Goal: Information Seeking & Learning: Learn about a topic

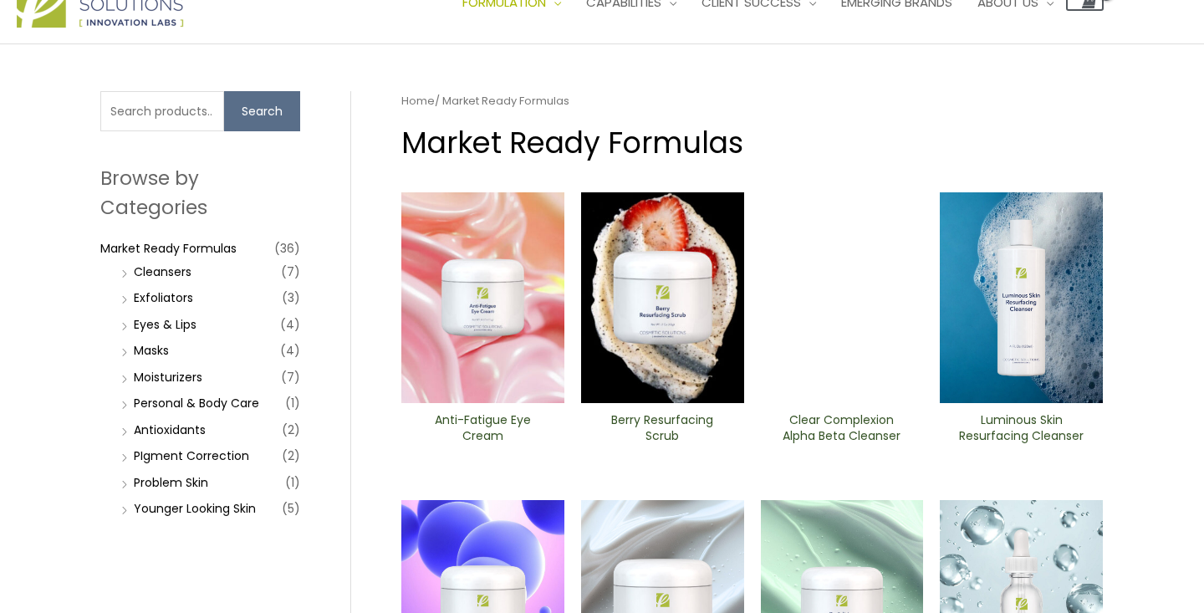
scroll to position [61, 0]
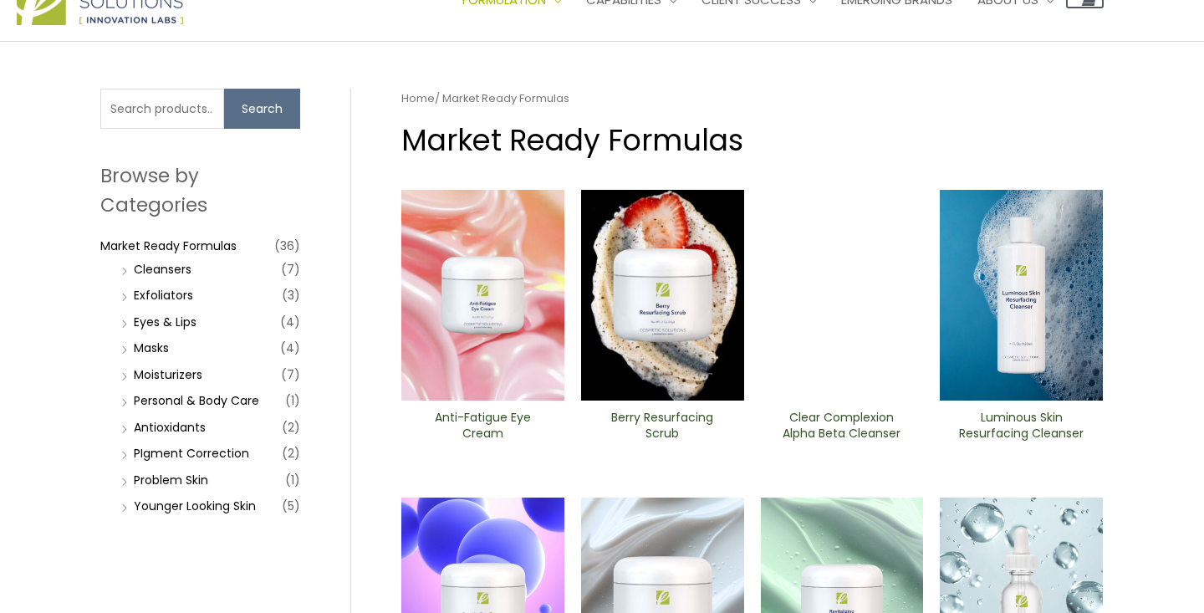
click at [1057, 326] on img at bounding box center [1021, 295] width 163 height 211
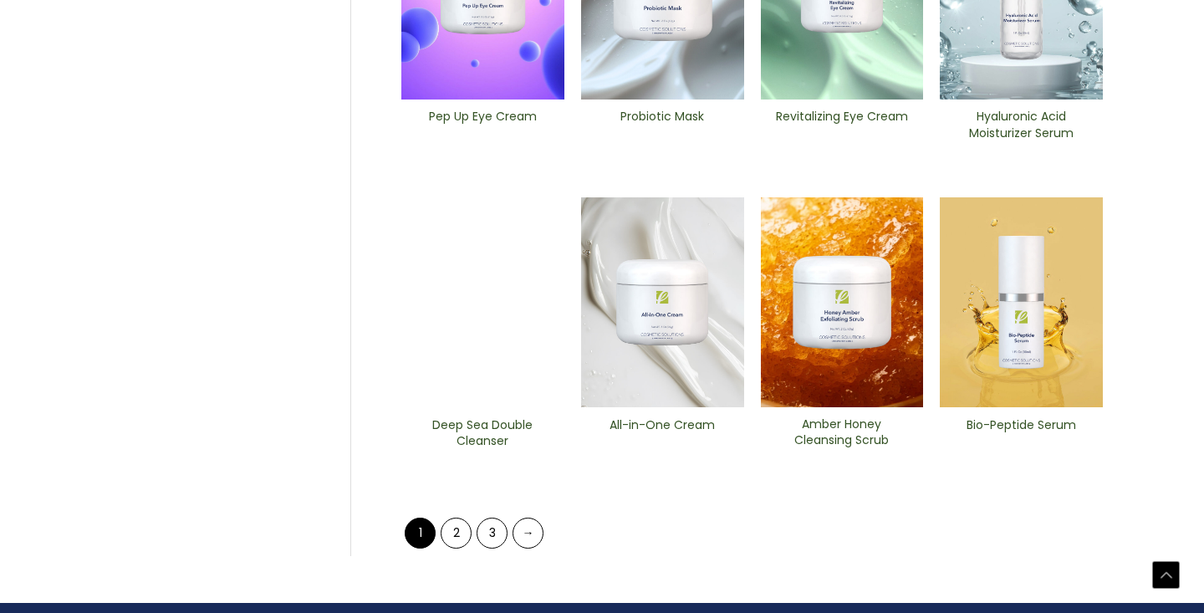
scroll to position [680, 0]
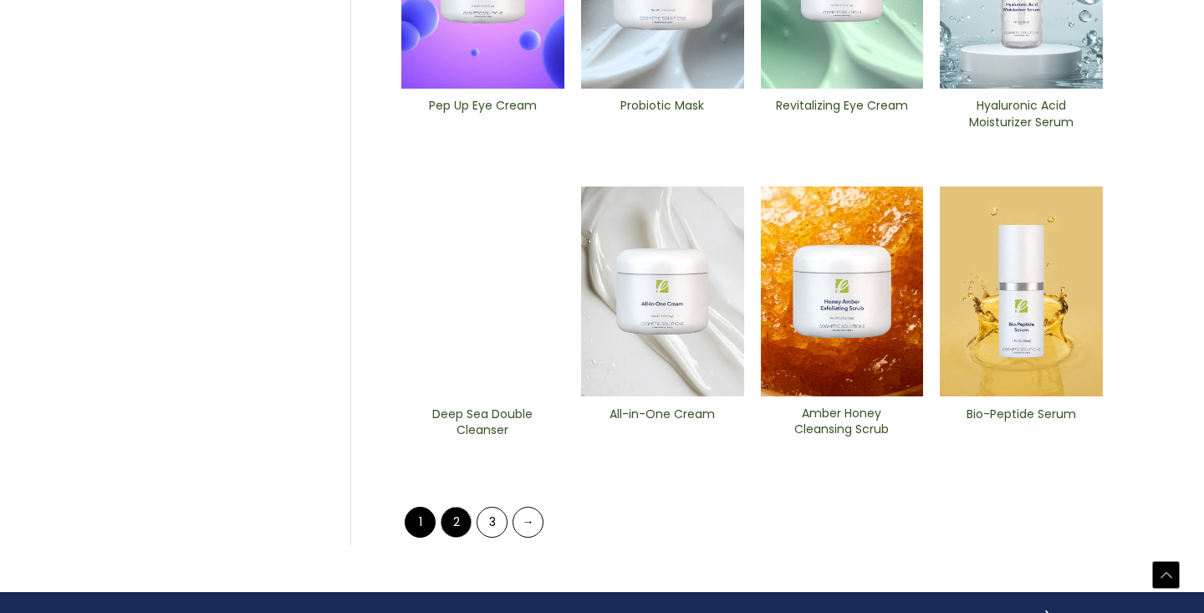
click at [453, 522] on link "2" at bounding box center [456, 522] width 31 height 31
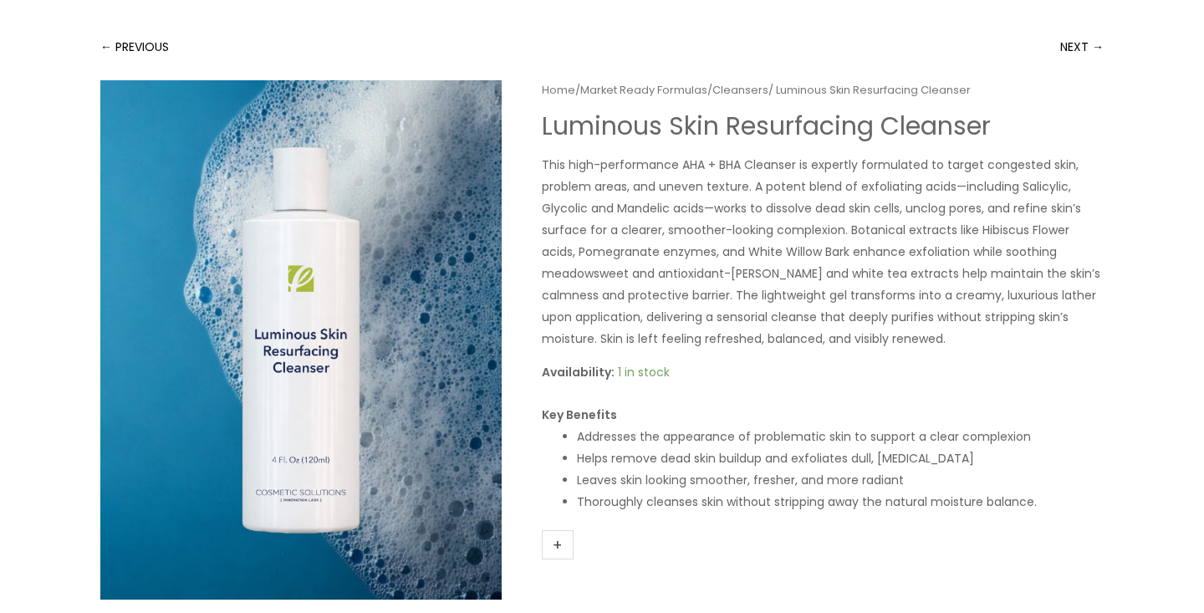
scroll to position [123, 0]
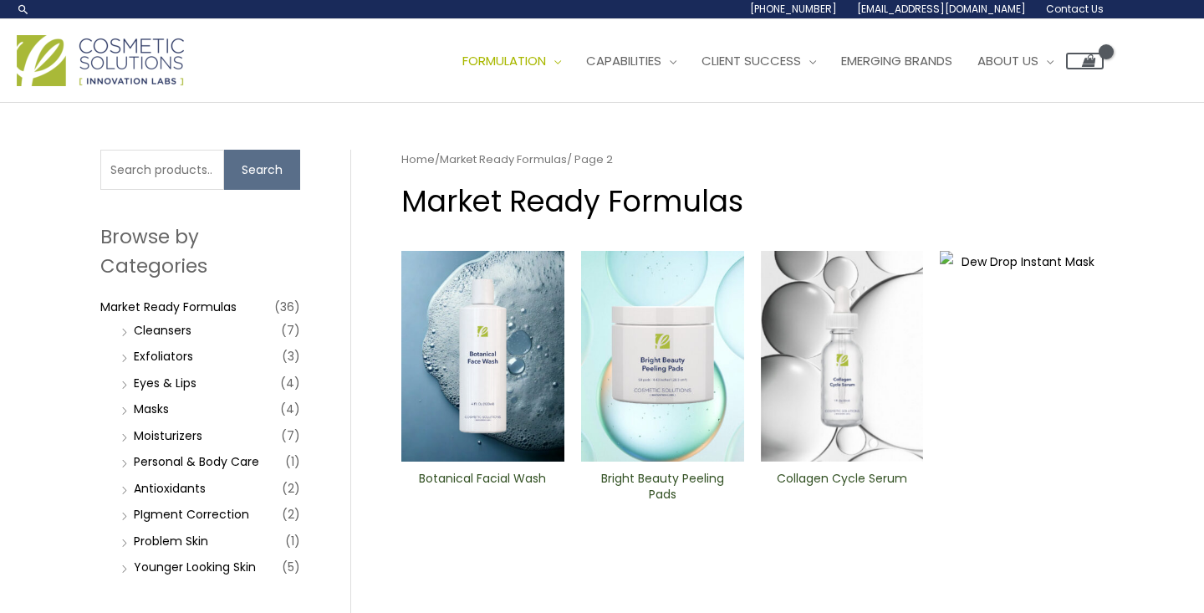
click at [492, 377] on img at bounding box center [482, 356] width 163 height 211
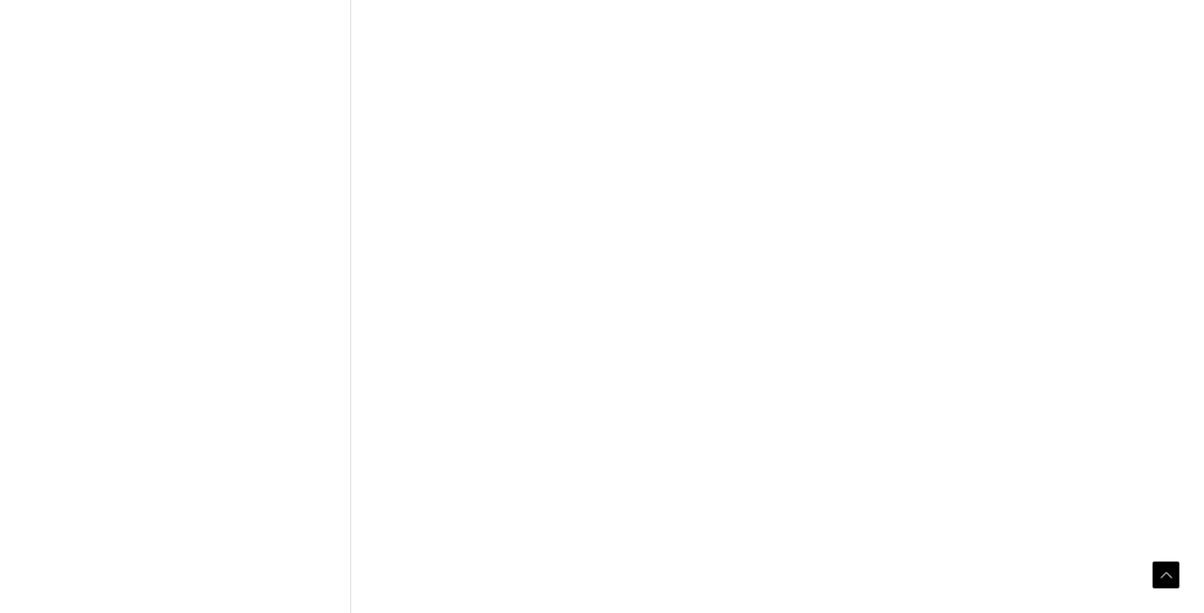
scroll to position [766, 0]
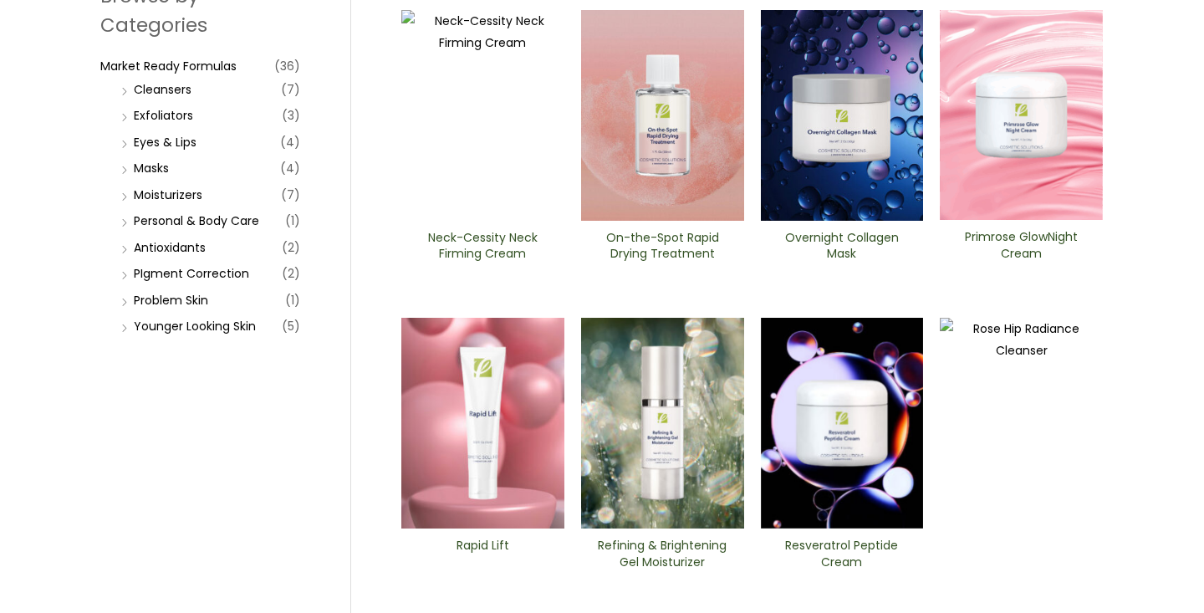
scroll to position [243, 0]
